Goal: Information Seeking & Learning: Check status

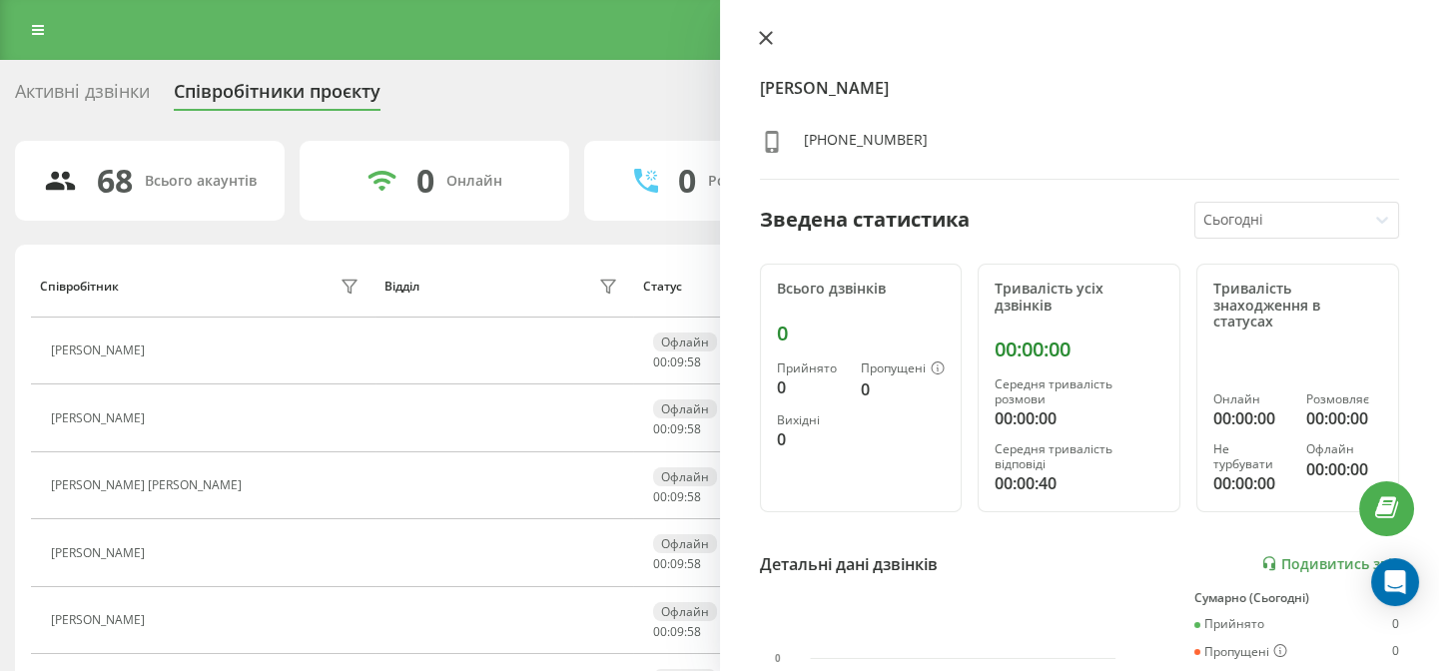
click at [753, 31] on button at bounding box center [766, 39] width 26 height 19
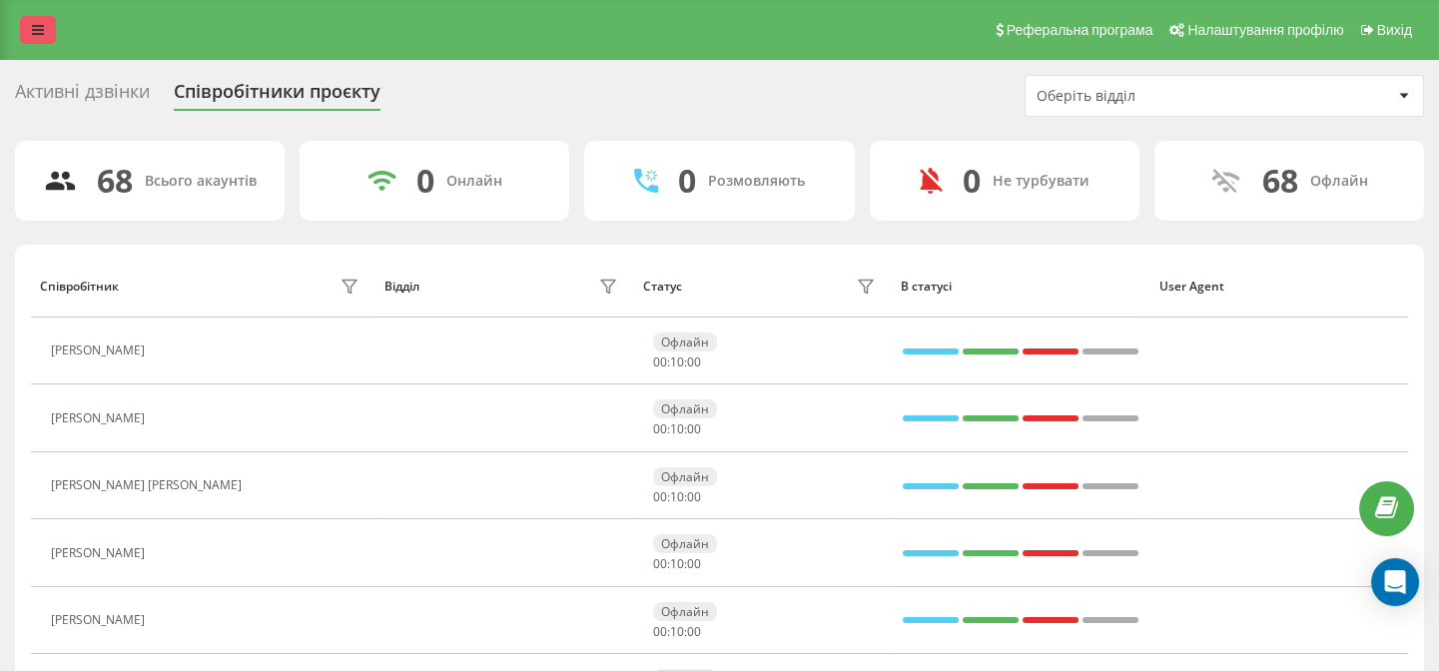
click at [50, 19] on link at bounding box center [38, 30] width 36 height 28
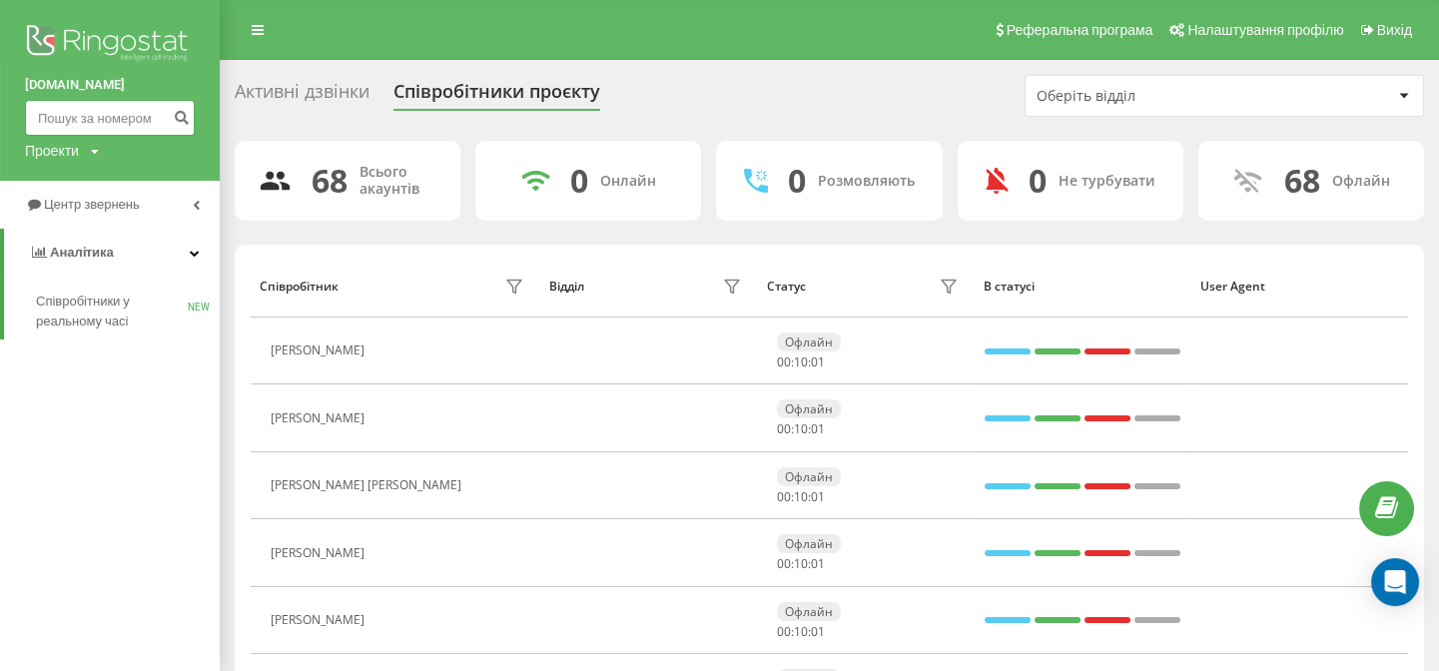
click at [101, 113] on input at bounding box center [110, 118] width 170 height 36
paste input "0938422942"
type input "0938422942"
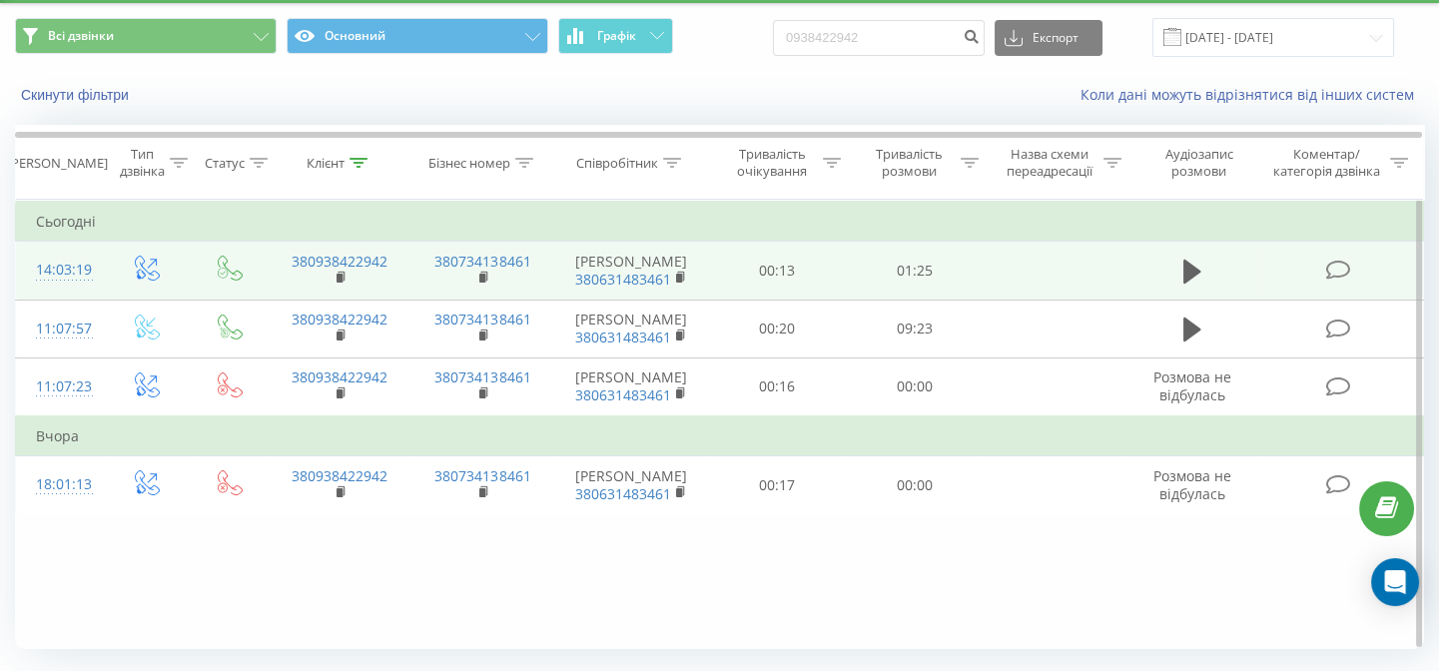
scroll to position [110, 0]
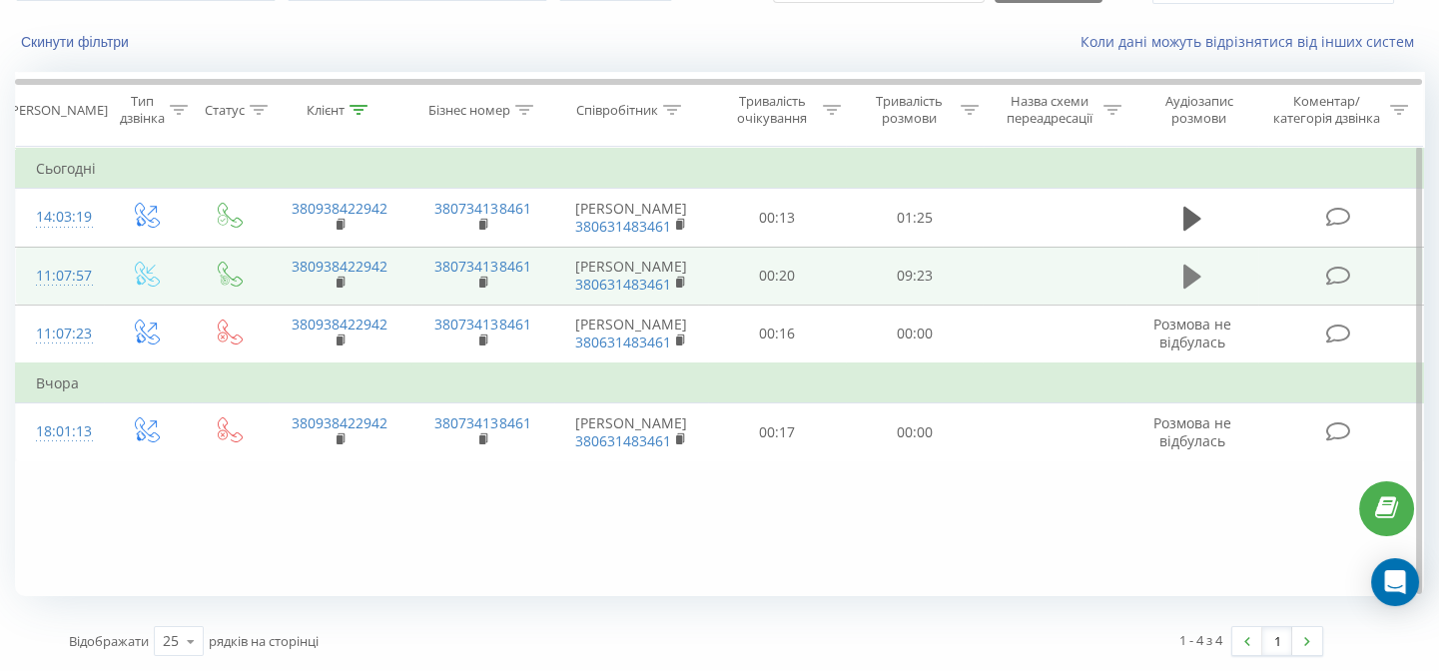
click at [1188, 289] on icon at bounding box center [1193, 277] width 18 height 24
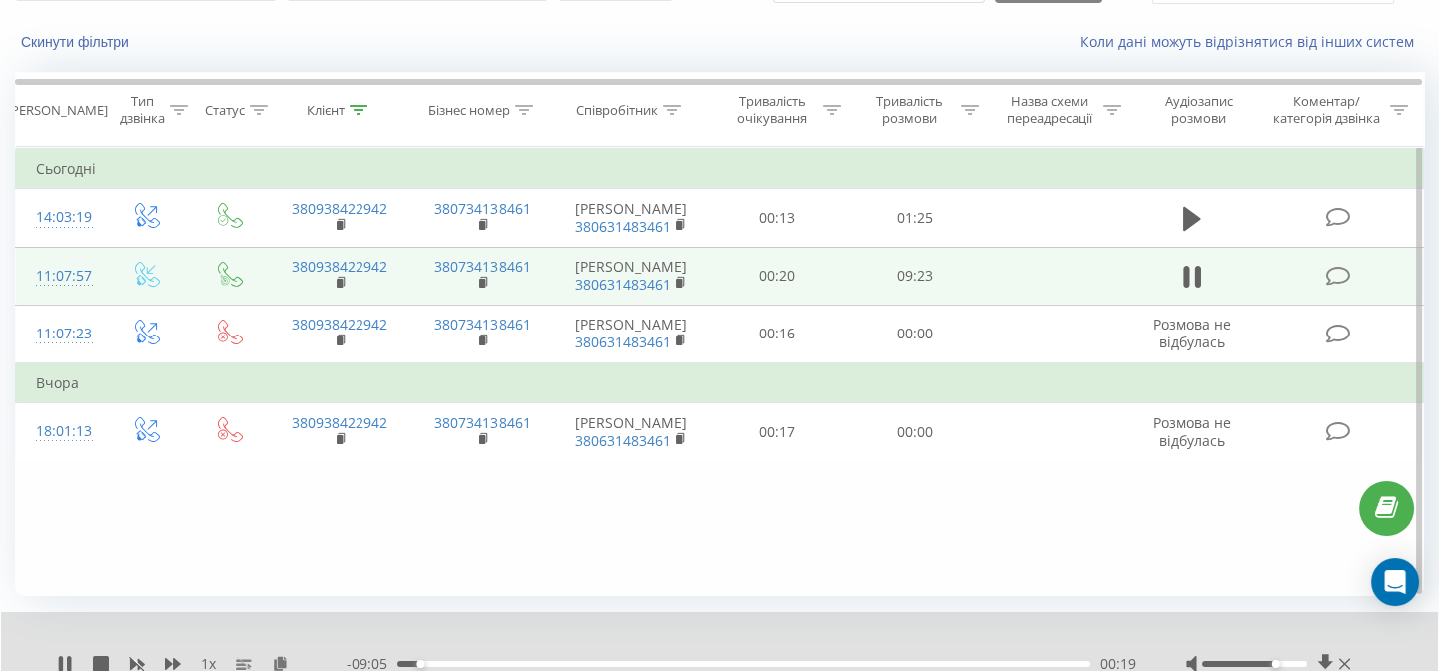
click at [1270, 669] on div at bounding box center [1271, 664] width 169 height 20
click at [452, 663] on div "00:20" at bounding box center [744, 664] width 693 height 6
click at [1276, 661] on div at bounding box center [1271, 664] width 169 height 20
drag, startPoint x: 1276, startPoint y: 661, endPoint x: 1290, endPoint y: 663, distance: 14.1
click at [1290, 663] on div at bounding box center [1255, 664] width 105 height 6
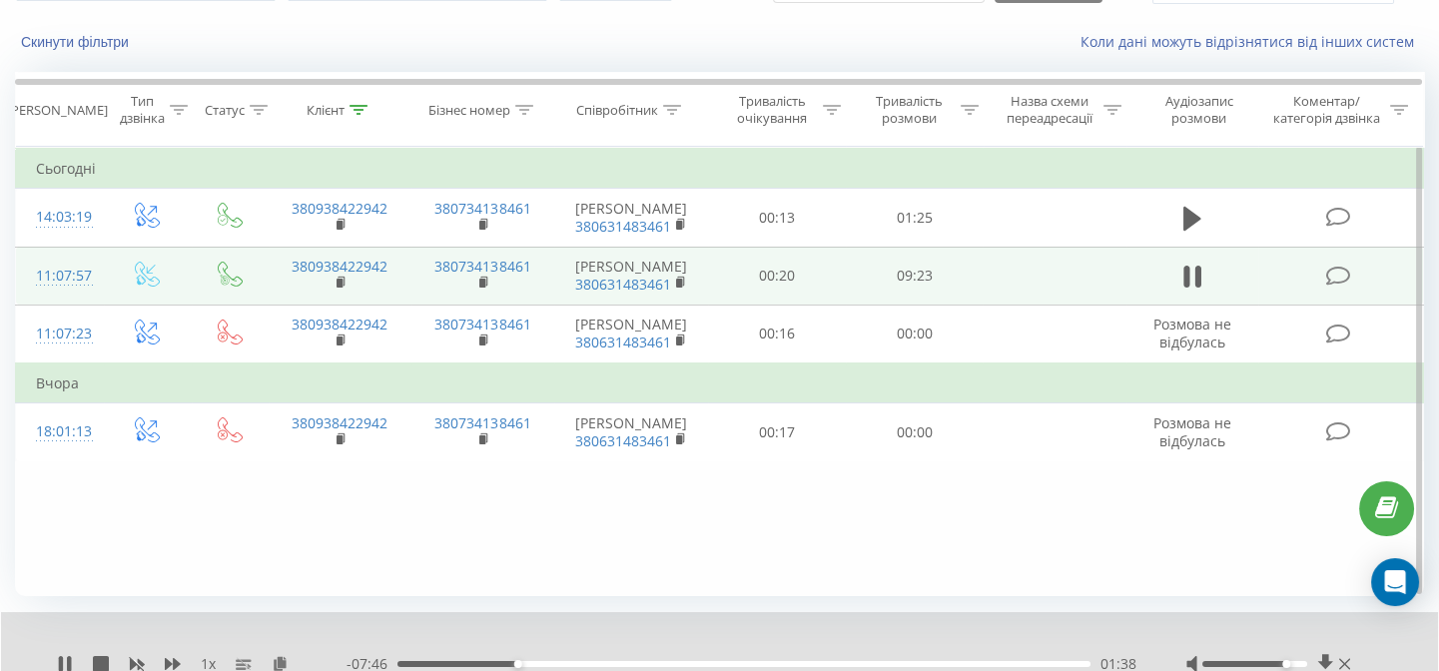
click at [553, 664] on div "01:38" at bounding box center [744, 664] width 693 height 6
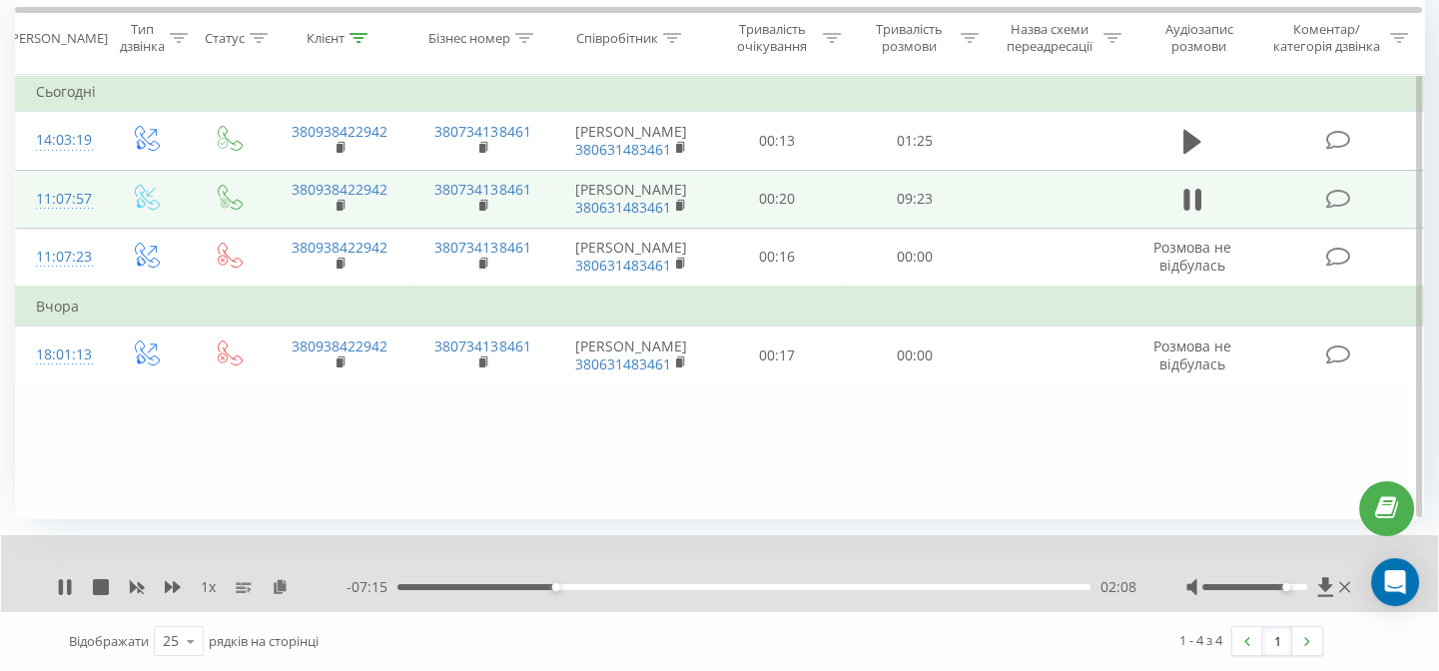
click at [1017, 587] on div "02:08" at bounding box center [744, 587] width 693 height 6
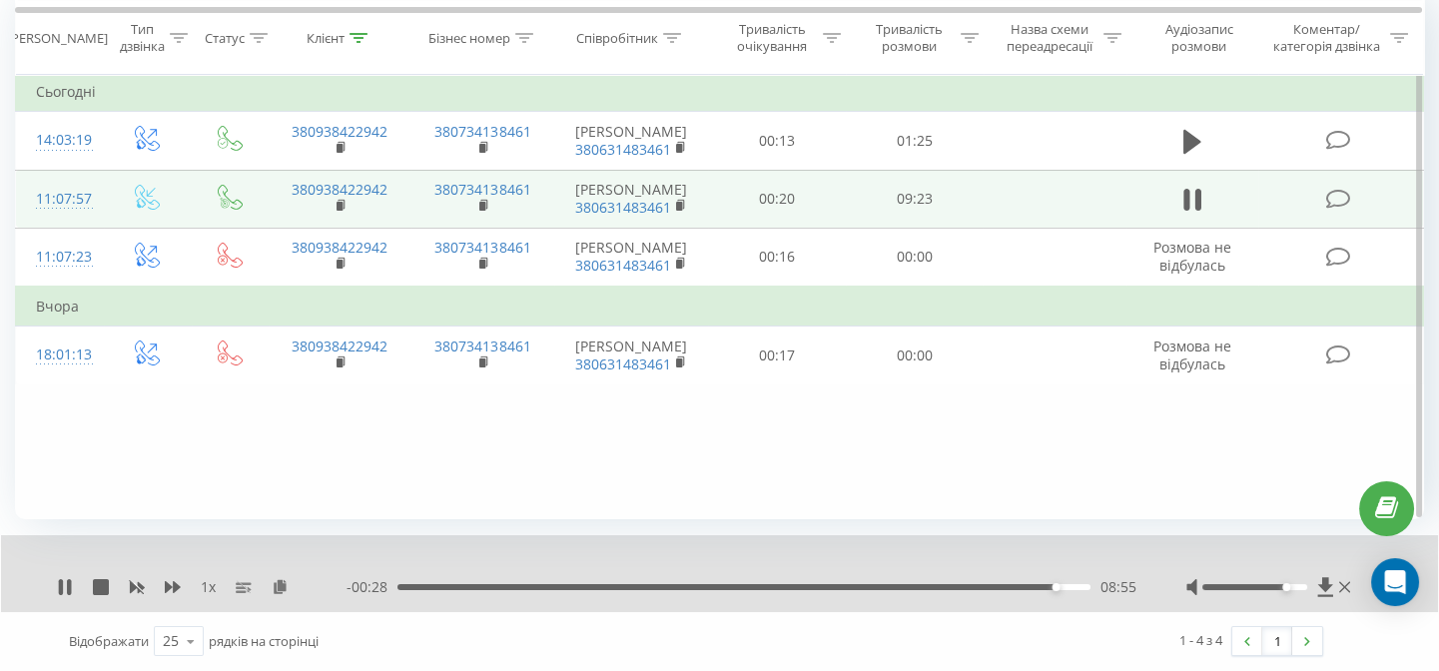
click at [785, 582] on div "- 00:28 08:55 08:55" at bounding box center [742, 587] width 790 height 20
click at [809, 584] on div "05:35" at bounding box center [744, 587] width 693 height 6
click at [894, 584] on div "06:30" at bounding box center [744, 587] width 693 height 6
click at [906, 590] on div "- 02:39 06:45 06:45" at bounding box center [742, 587] width 790 height 20
click at [908, 586] on div "06:55" at bounding box center [744, 587] width 693 height 6
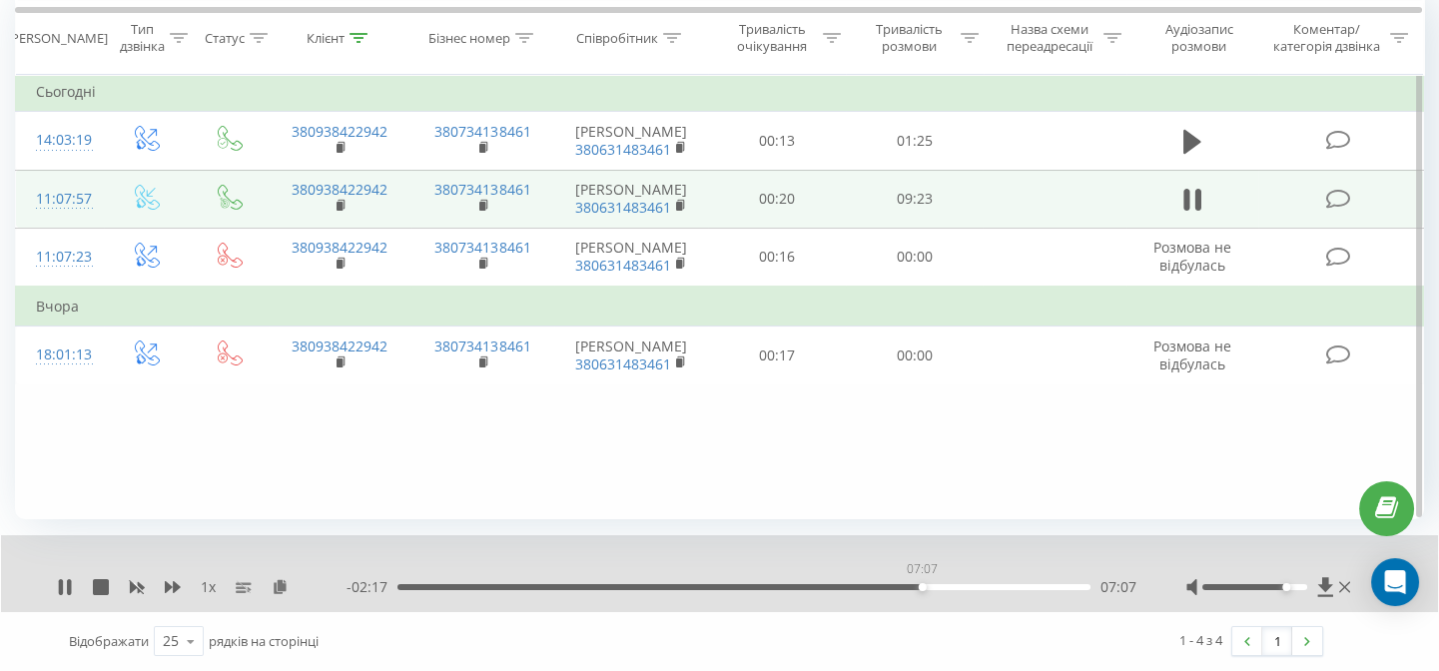
click at [922, 587] on div "07:07" at bounding box center [744, 587] width 693 height 6
click at [777, 584] on div "07:07" at bounding box center [744, 587] width 693 height 6
click at [808, 585] on div "05:19" at bounding box center [744, 587] width 693 height 6
click at [866, 588] on div "05:35" at bounding box center [744, 587] width 693 height 6
click at [885, 589] on div "- 03:01 06:22 06:22" at bounding box center [742, 587] width 790 height 20
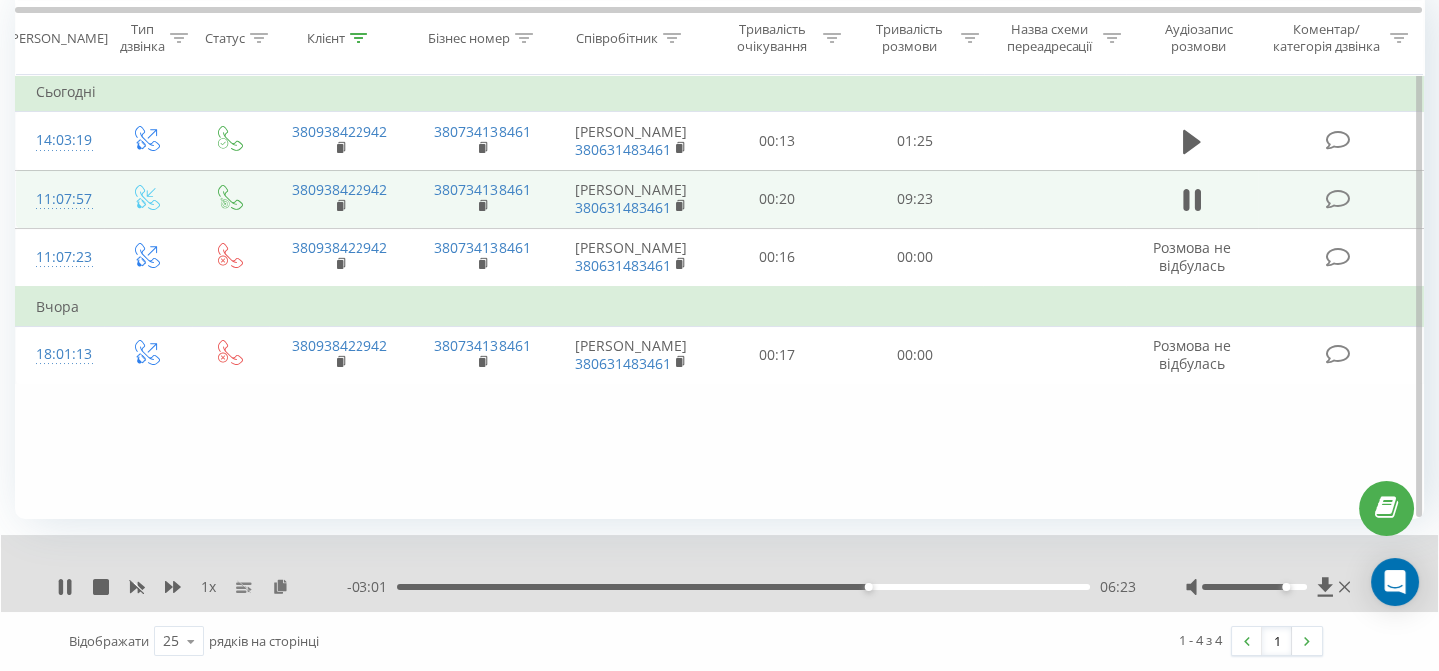
click at [896, 582] on div "- 03:01 06:23 06:23" at bounding box center [742, 587] width 790 height 20
click at [898, 588] on div "06:23" at bounding box center [744, 587] width 693 height 6
click at [71, 579] on icon at bounding box center [65, 587] width 16 height 16
